Goal: Task Accomplishment & Management: Use online tool/utility

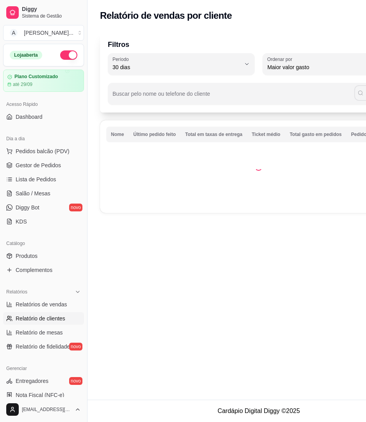
select select "30"
select select "HIGHEST_TOTAL_SPENT_WITH_ORDERS"
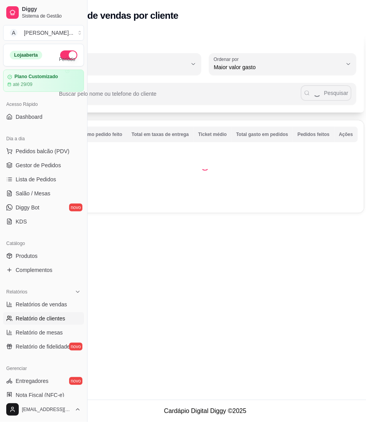
scroll to position [133, 0]
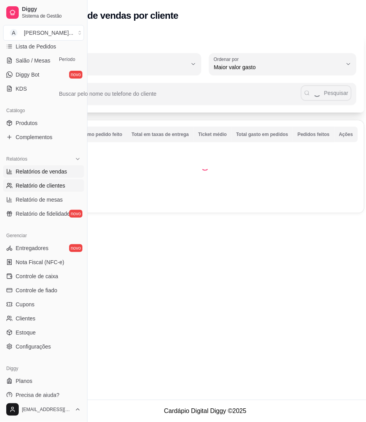
click at [50, 169] on span "Relatórios de vendas" at bounding box center [42, 172] width 52 height 8
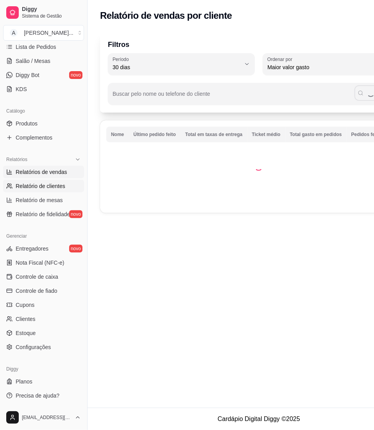
select select "ALL"
select select "0"
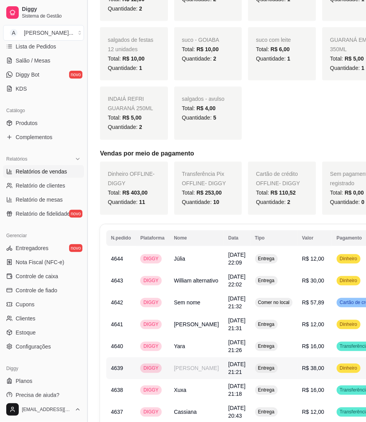
scroll to position [446, 0]
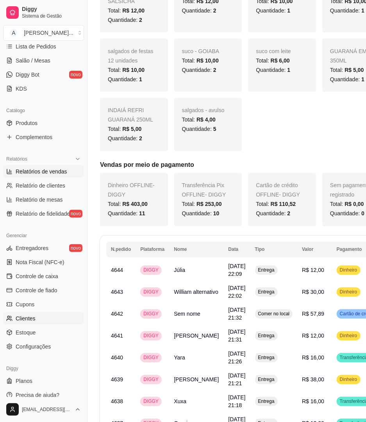
click at [34, 312] on link "Clientes" at bounding box center [43, 318] width 81 height 12
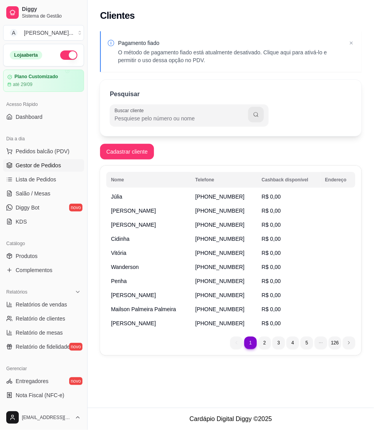
click at [35, 167] on span "Gestor de Pedidos" at bounding box center [38, 165] width 45 height 8
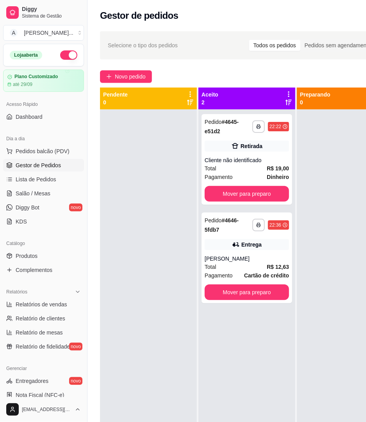
click at [47, 168] on span "Gestor de Pedidos" at bounding box center [38, 165] width 45 height 8
click at [46, 182] on span "Lista de Pedidos" at bounding box center [36, 179] width 41 height 8
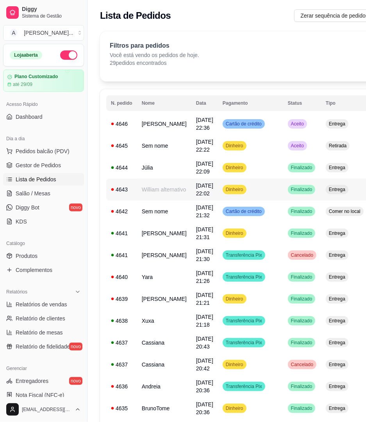
click at [162, 185] on td "William alternativo" at bounding box center [164, 189] width 54 height 22
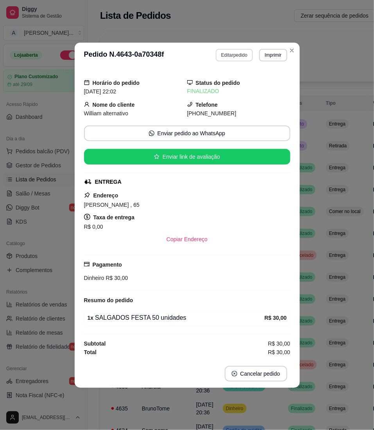
click at [233, 55] on button "Editar pedido" at bounding box center [234, 55] width 37 height 12
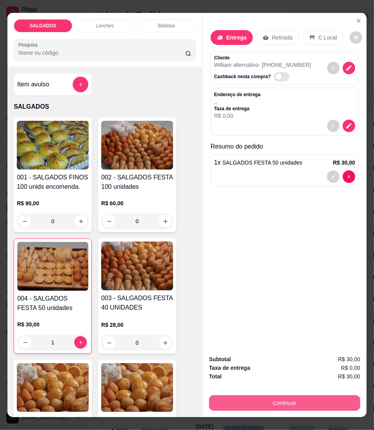
click at [236, 397] on button "Continuar" at bounding box center [284, 403] width 151 height 16
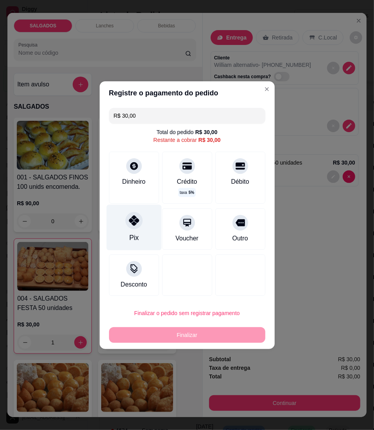
click at [138, 220] on div at bounding box center [133, 220] width 17 height 17
type input "R$ 0,00"
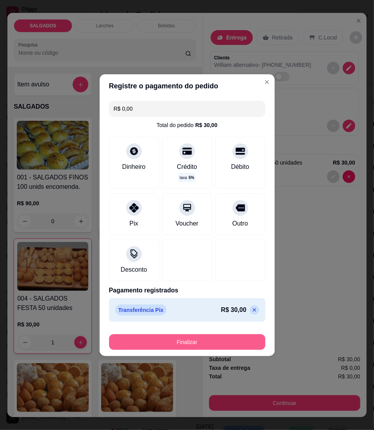
click at [171, 341] on button "Finalizar" at bounding box center [187, 342] width 156 height 16
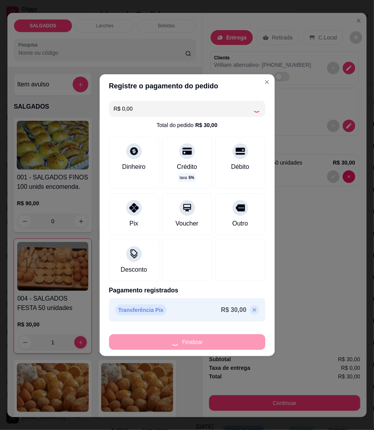
type input "0"
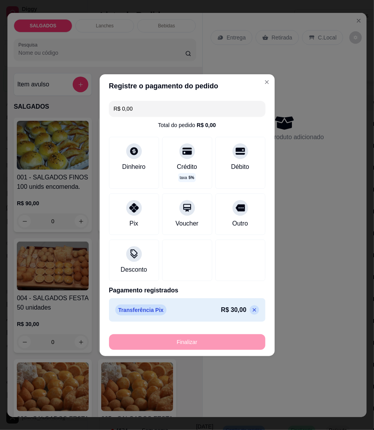
type input "-R$ 30,00"
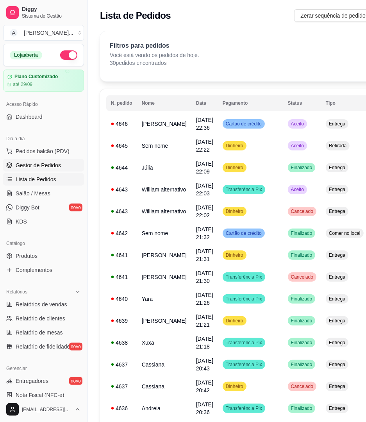
click at [30, 169] on span "Gestor de Pedidos" at bounding box center [38, 165] width 45 height 8
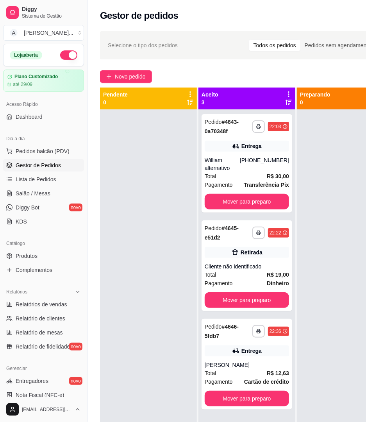
click at [121, 357] on div at bounding box center [148, 320] width 97 height 422
click at [194, 391] on div at bounding box center [148, 320] width 97 height 422
click at [109, 404] on div at bounding box center [148, 320] width 97 height 422
click at [260, 194] on button "Mover para preparo" at bounding box center [247, 202] width 84 height 16
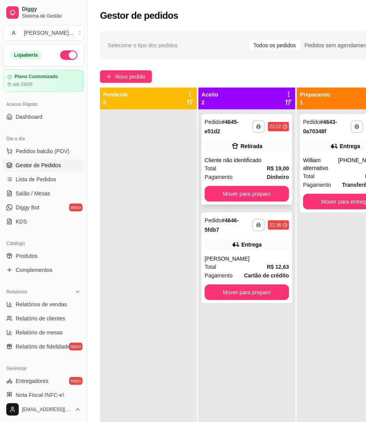
click at [230, 202] on div "**********" at bounding box center [247, 159] width 91 height 91
click at [249, 201] on button "Mover para preparo" at bounding box center [247, 194] width 84 height 16
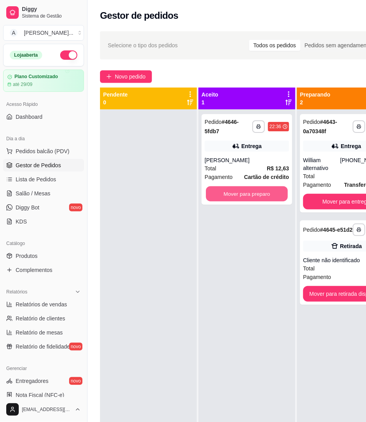
click at [249, 201] on button "Mover para preparo" at bounding box center [247, 193] width 82 height 15
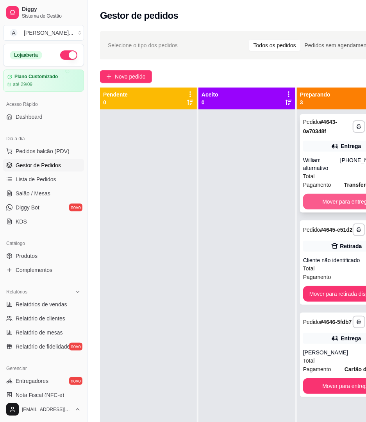
click at [307, 196] on button "Mover para entrega" at bounding box center [346, 202] width 86 height 16
click at [307, 286] on button "Mover para retirada disponível" at bounding box center [346, 294] width 86 height 16
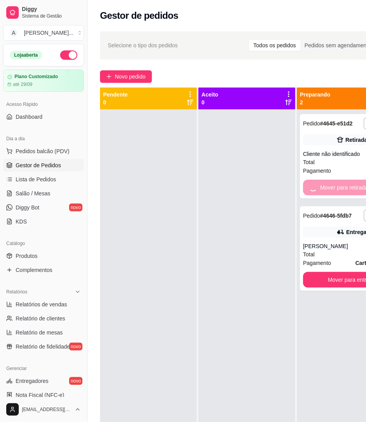
click at [307, 272] on button "Mover para entrega" at bounding box center [351, 280] width 97 height 16
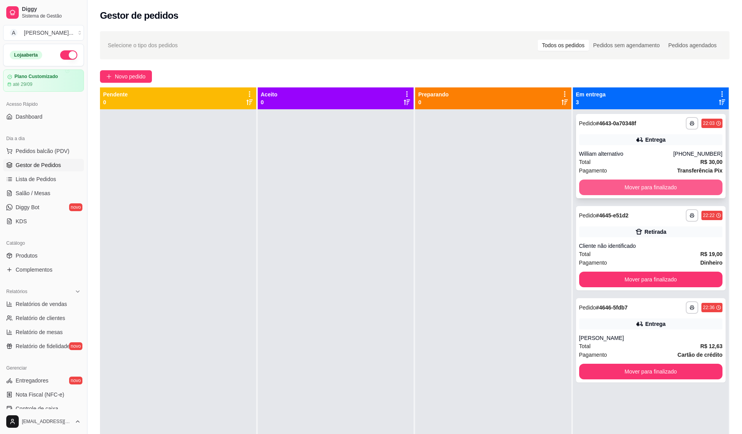
click at [366, 188] on button "Mover para finalizado" at bounding box center [651, 188] width 144 height 16
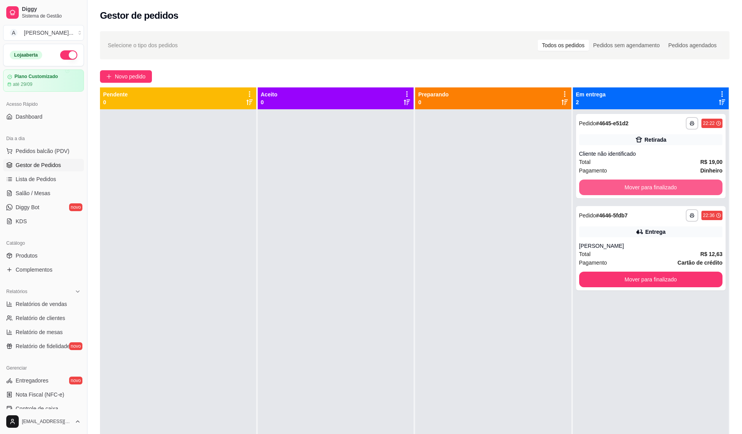
click at [366, 188] on button "Mover para finalizado" at bounding box center [651, 188] width 144 height 16
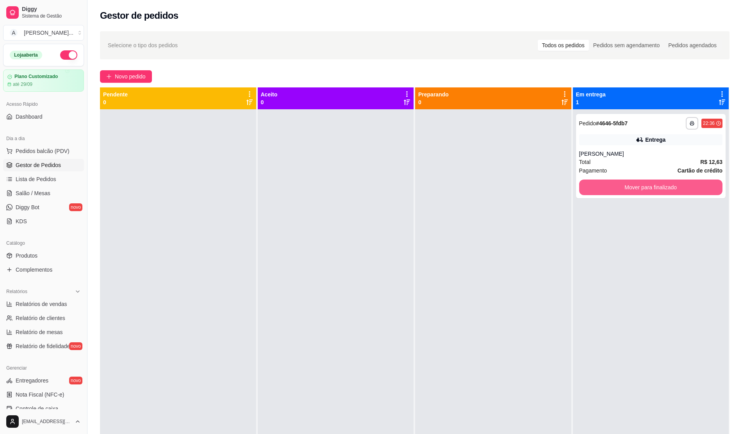
click at [366, 188] on button "Mover para finalizado" at bounding box center [651, 188] width 144 height 16
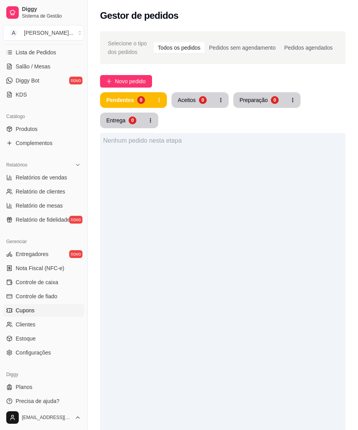
scroll to position [133, 0]
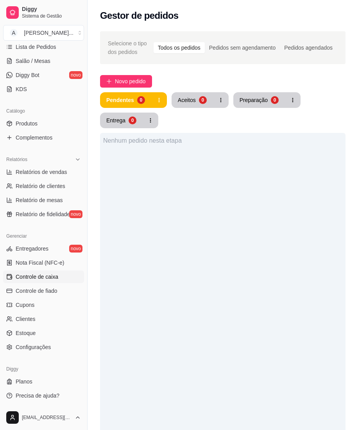
click at [41, 273] on span "Controle de caixa" at bounding box center [37, 277] width 43 height 8
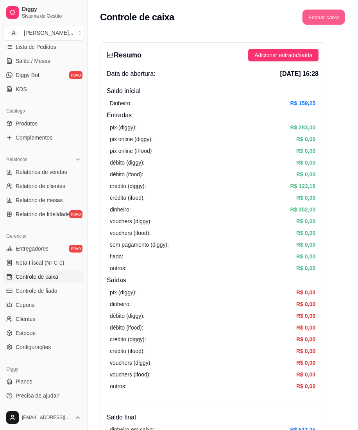
click at [319, 15] on button "Fechar caixa" at bounding box center [323, 17] width 43 height 15
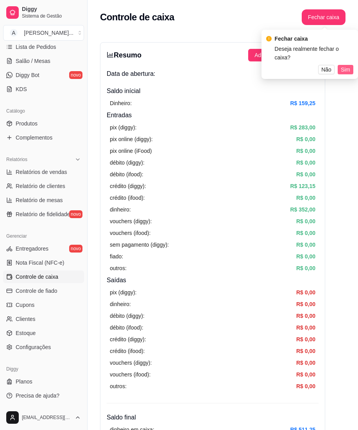
click at [341, 65] on span "Sim" at bounding box center [345, 69] width 9 height 9
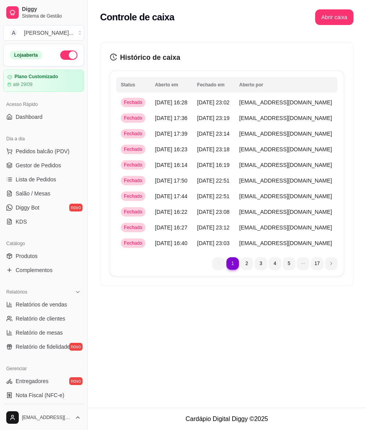
click at [162, 61] on h3 "Histórico de caixa" at bounding box center [227, 57] width 234 height 11
click at [162, 60] on h3 "Histórico de caixa" at bounding box center [227, 57] width 234 height 11
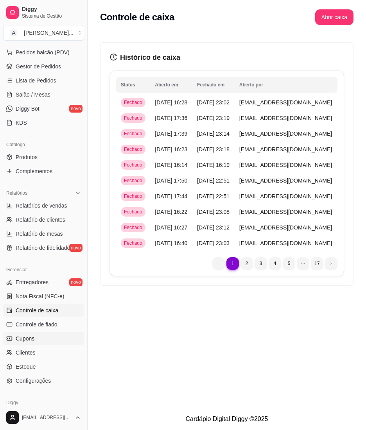
scroll to position [133, 0]
